Goal: Go to known website

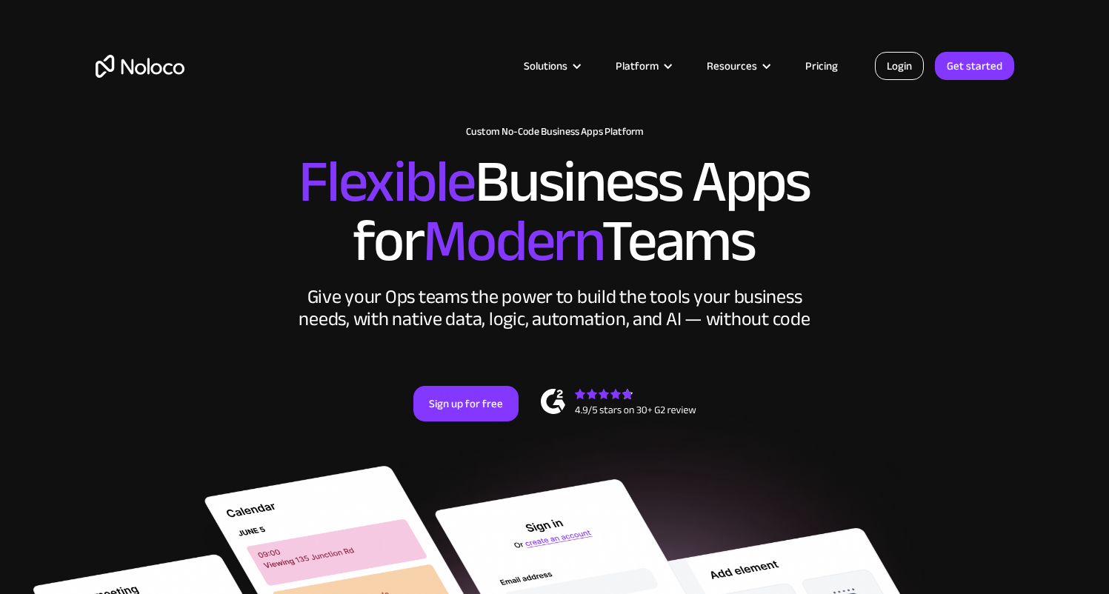
click at [912, 67] on link "Login" at bounding box center [899, 66] width 49 height 28
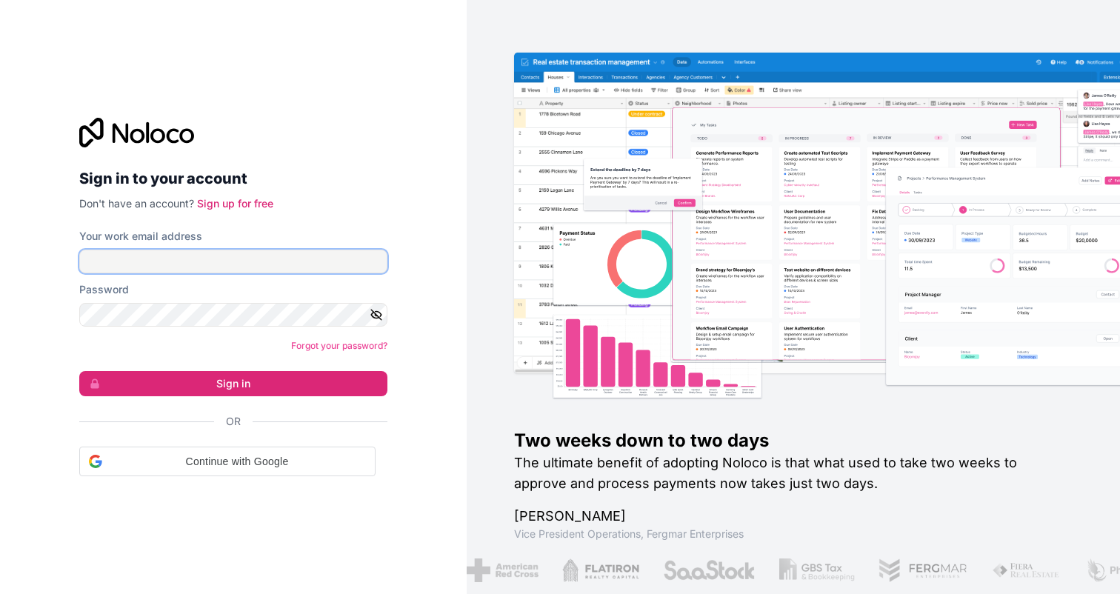
type input "nicole@toplinetexas.com"
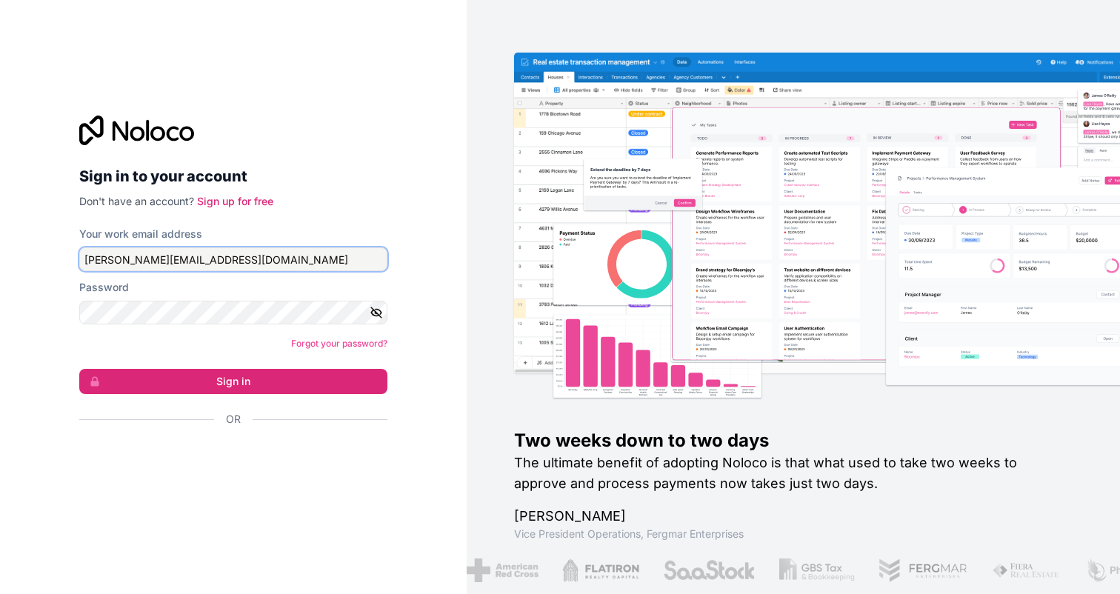
click at [125, 256] on input "nicole@toplinetexas.com" at bounding box center [233, 259] width 308 height 24
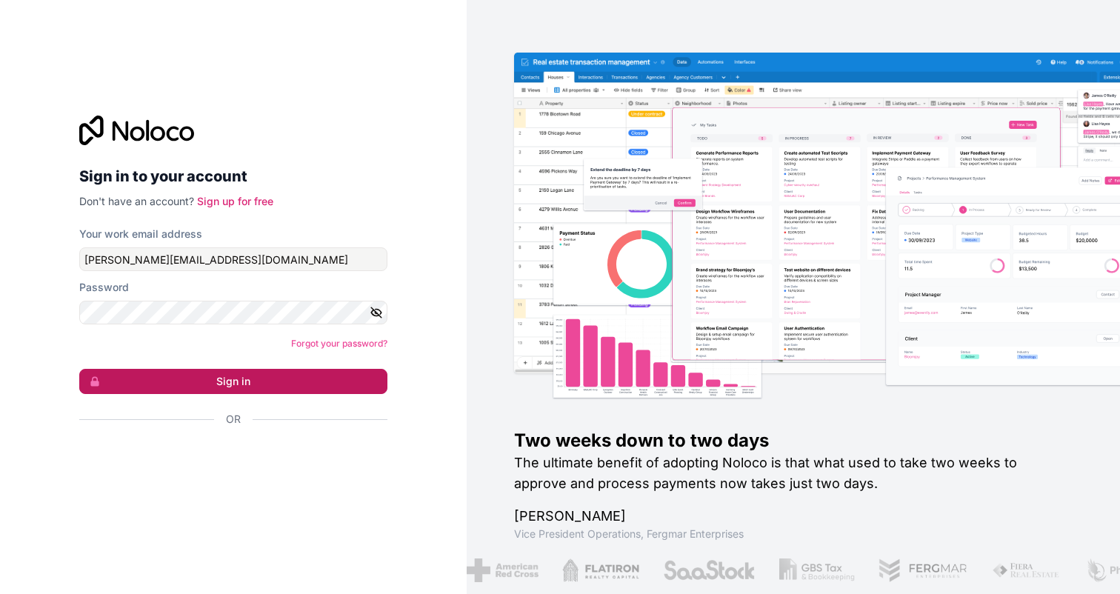
click at [138, 376] on button "Sign in" at bounding box center [233, 381] width 308 height 25
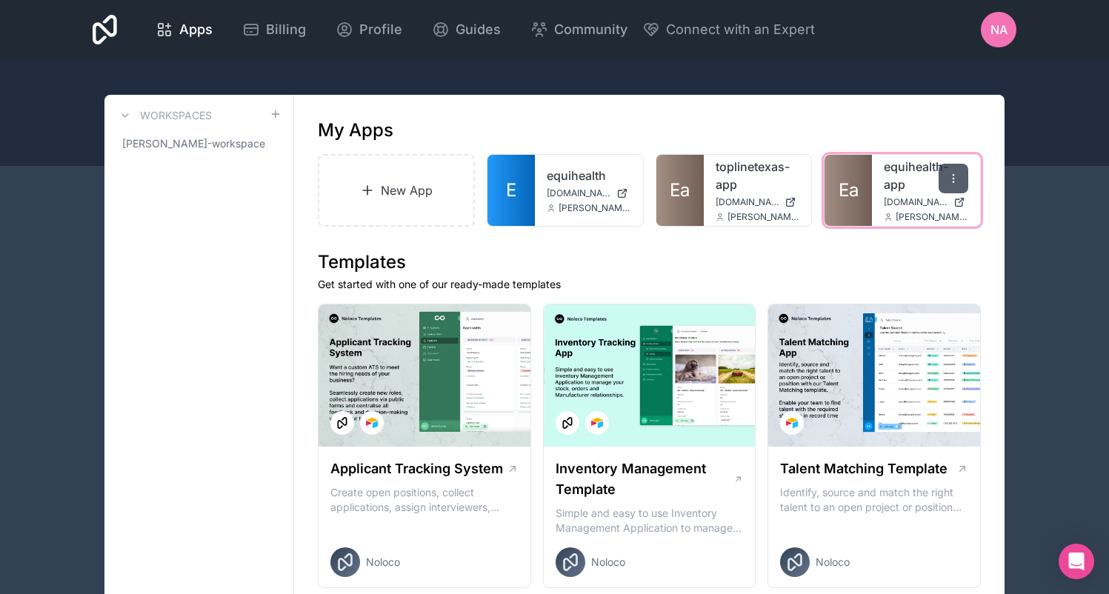
click at [959, 183] on div at bounding box center [953, 179] width 30 height 30
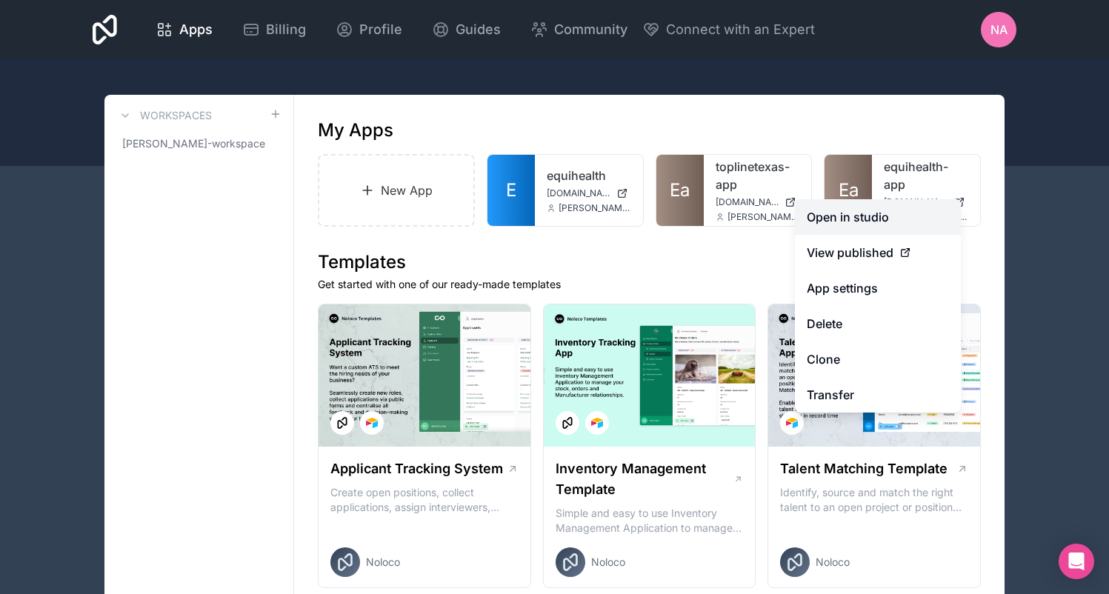
click at [874, 221] on link "Open in studio" at bounding box center [878, 217] width 166 height 36
